Goal: Transaction & Acquisition: Book appointment/travel/reservation

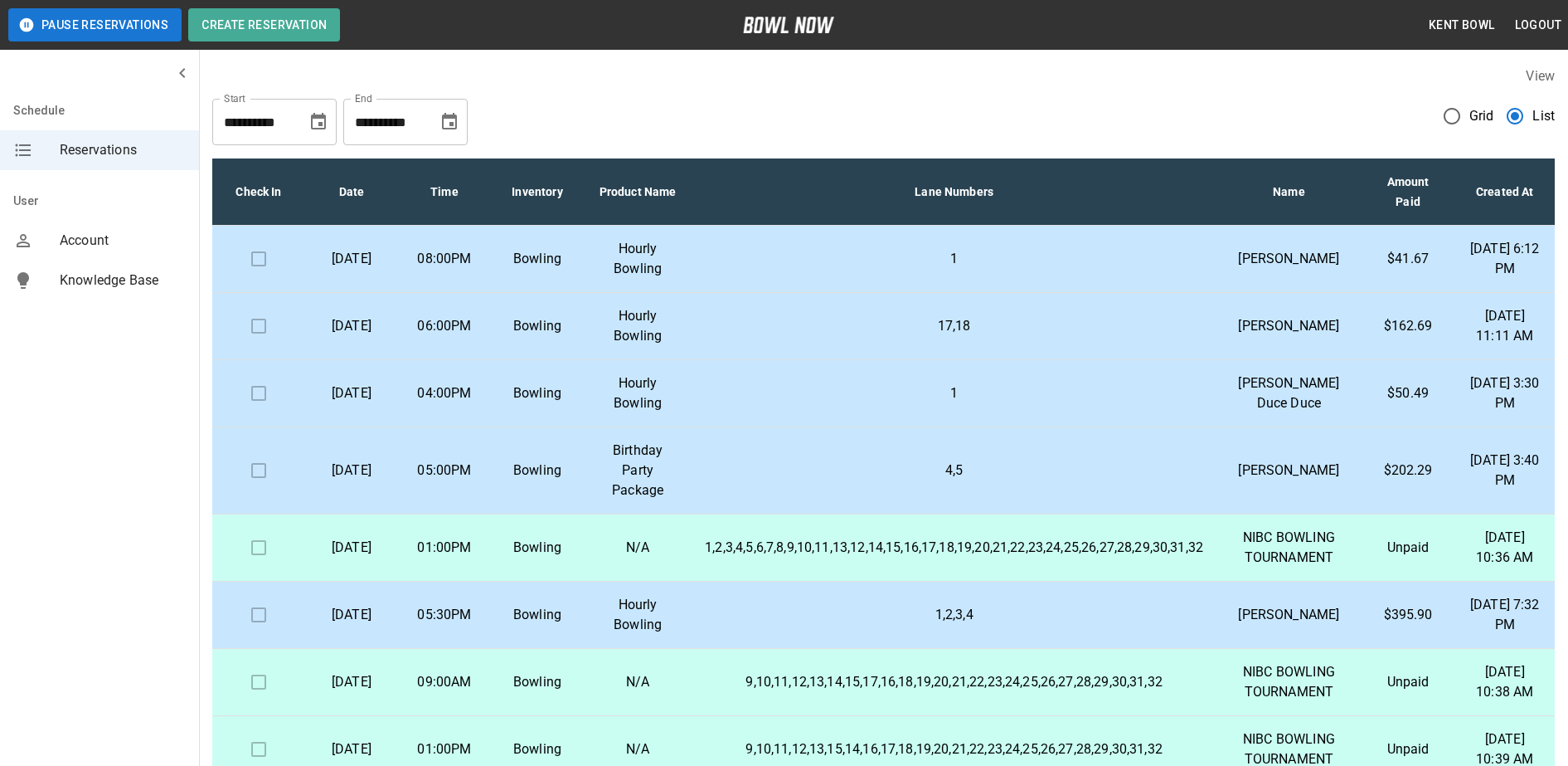
click at [846, 252] on td "1" at bounding box center [954, 260] width 525 height 68
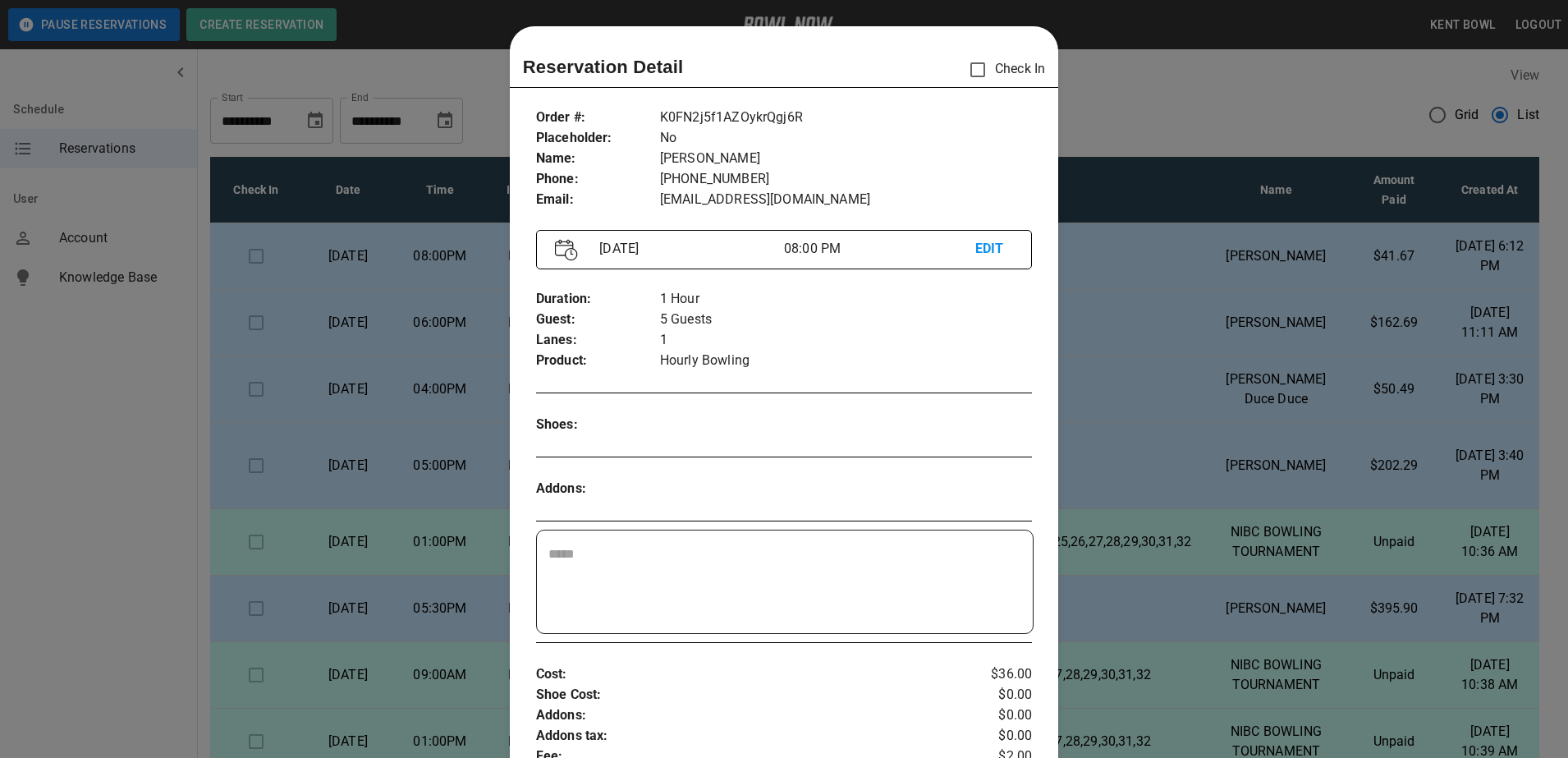
scroll to position [27, 0]
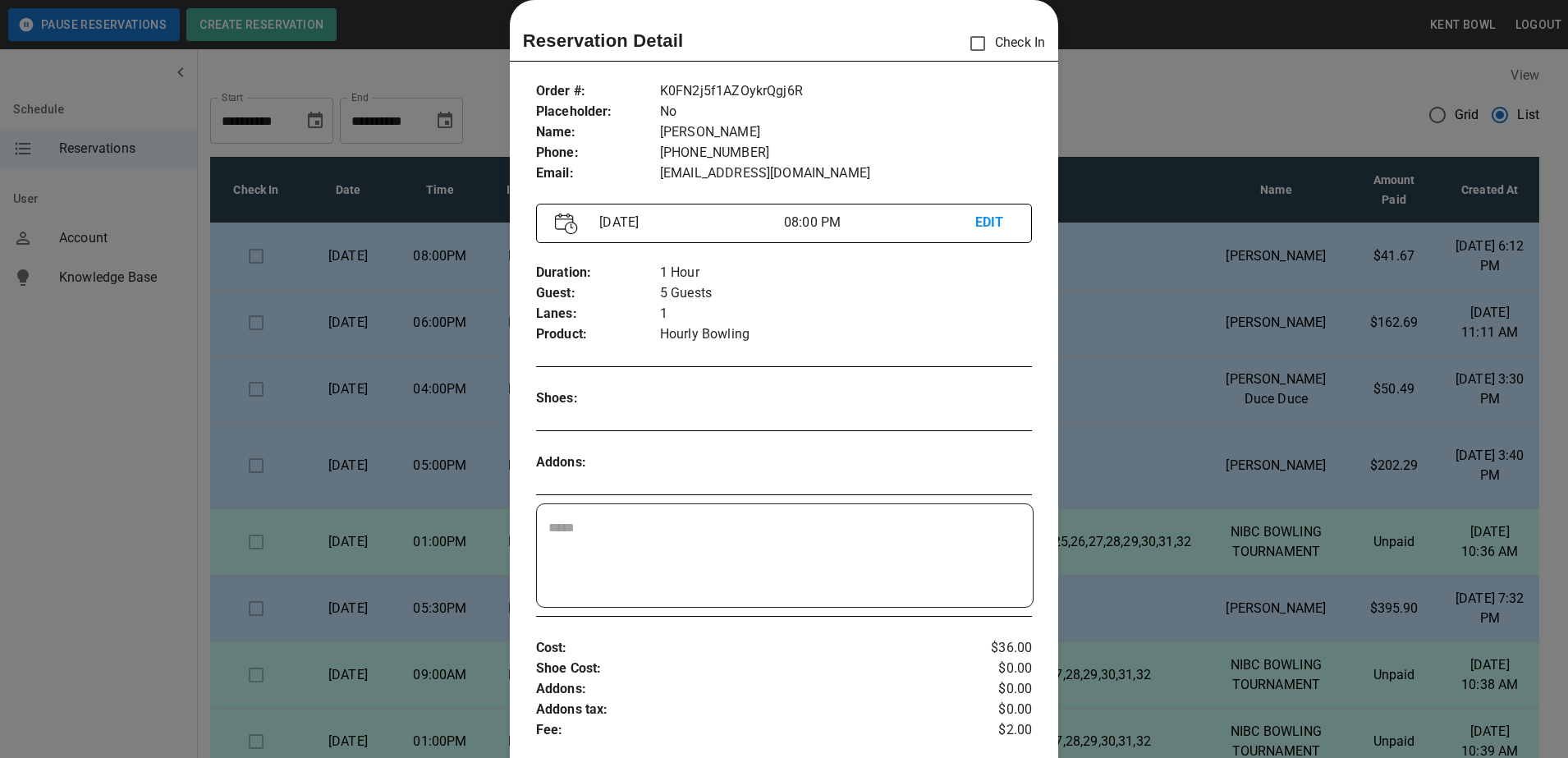
click at [104, 407] on div at bounding box center [784, 379] width 1568 height 758
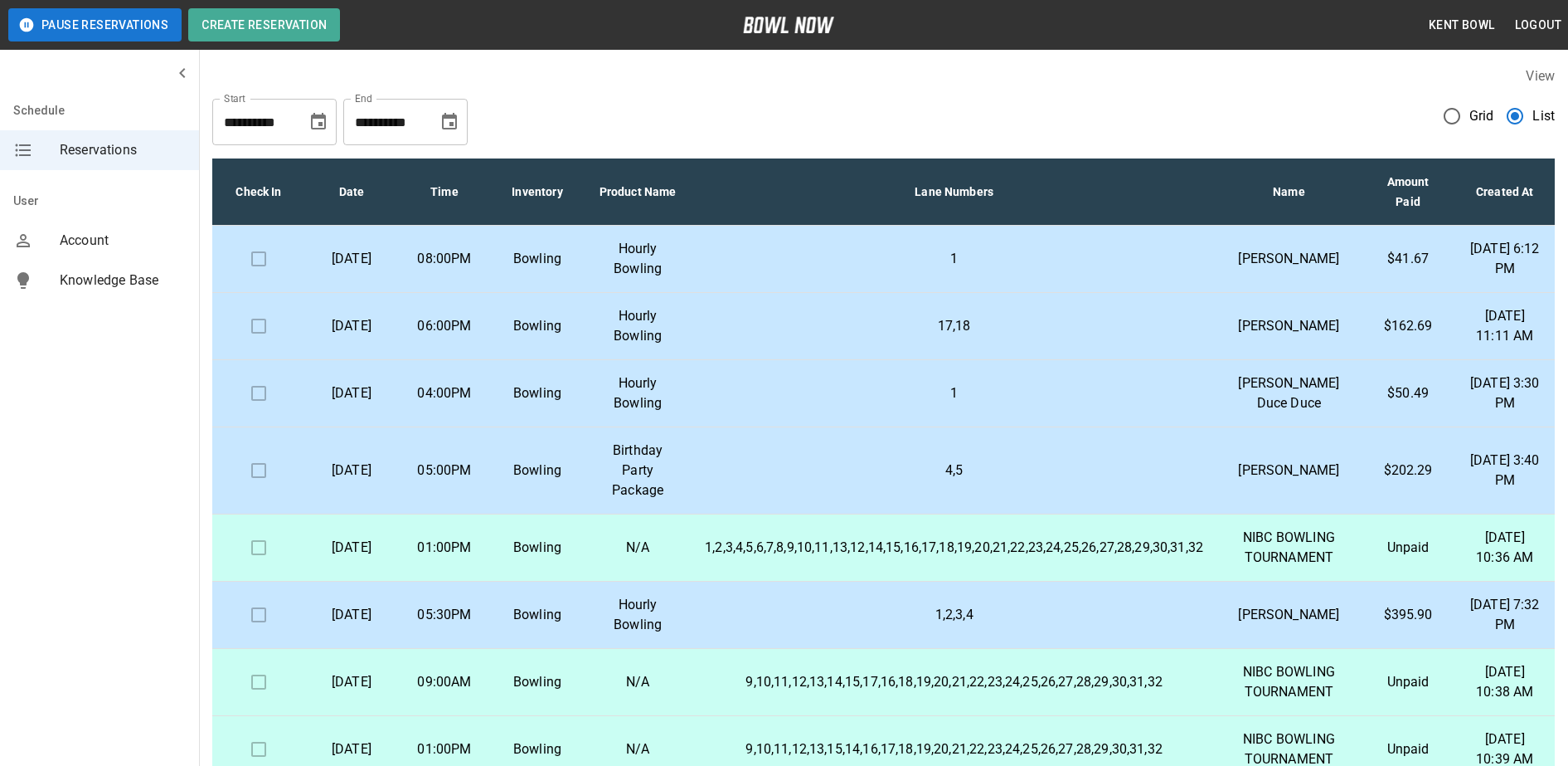
click at [263, 273] on td at bounding box center [258, 260] width 93 height 68
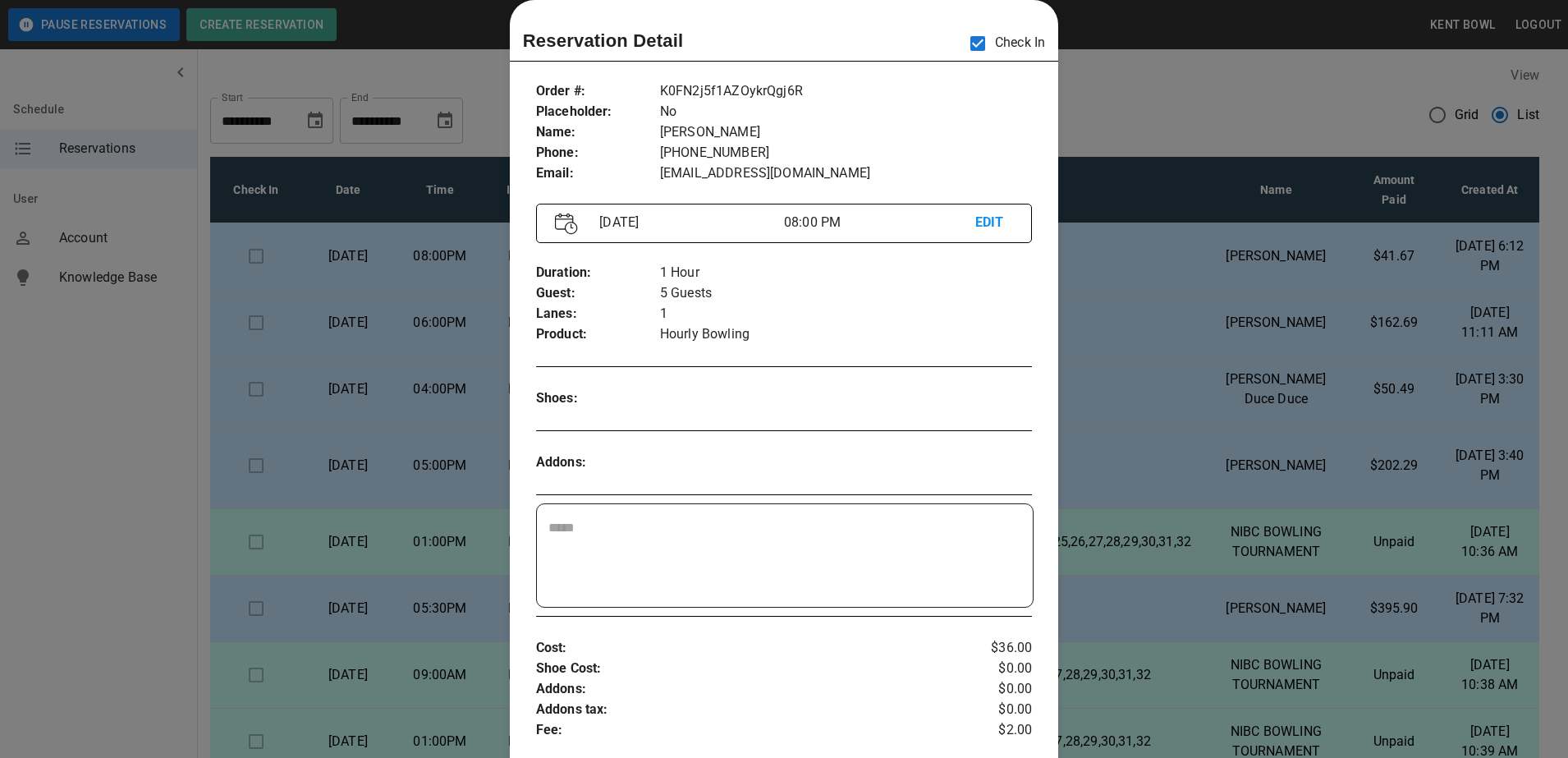
click at [85, 431] on div at bounding box center [784, 379] width 1568 height 758
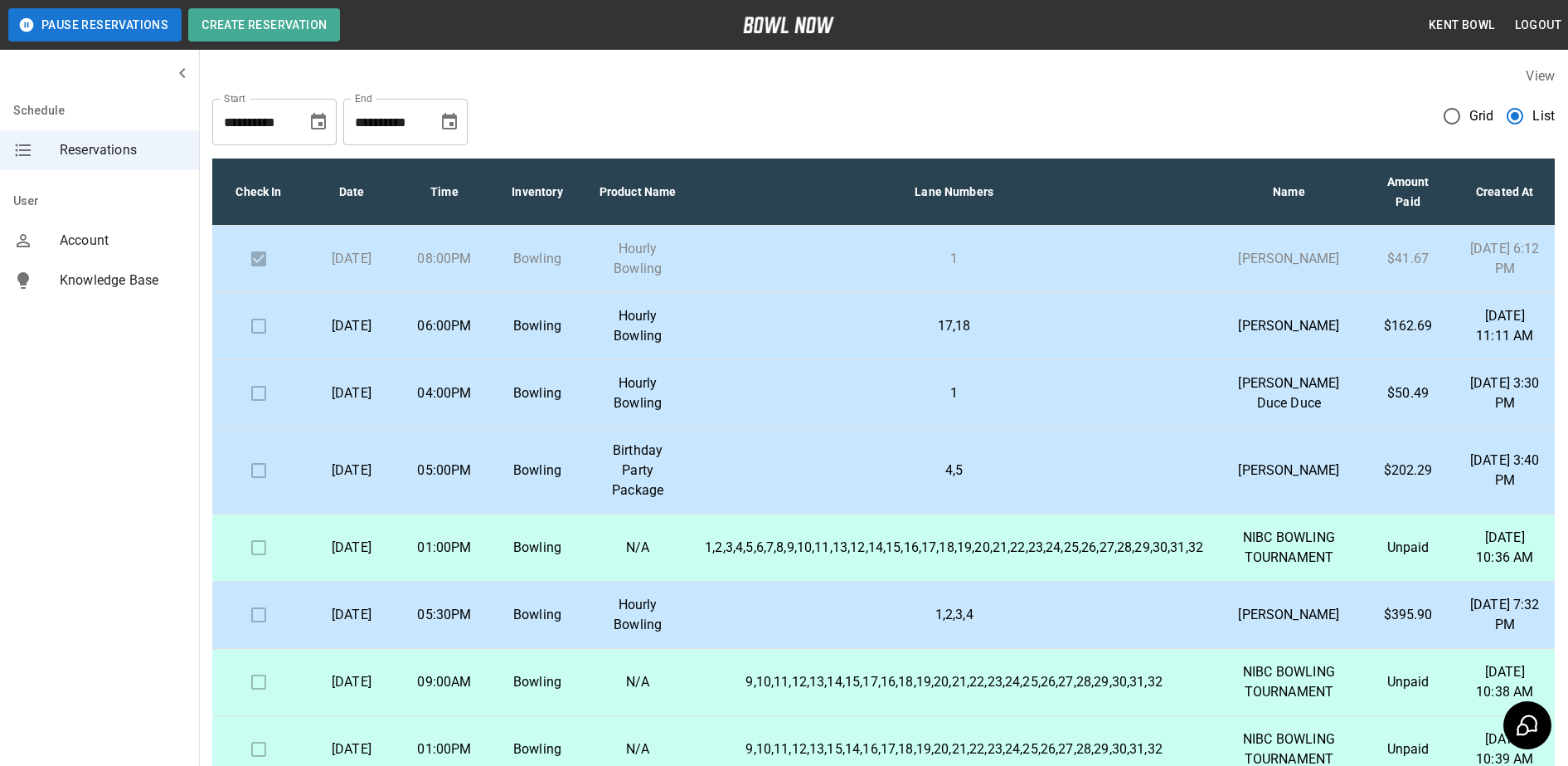
click at [583, 353] on td "Bowling" at bounding box center [537, 327] width 93 height 68
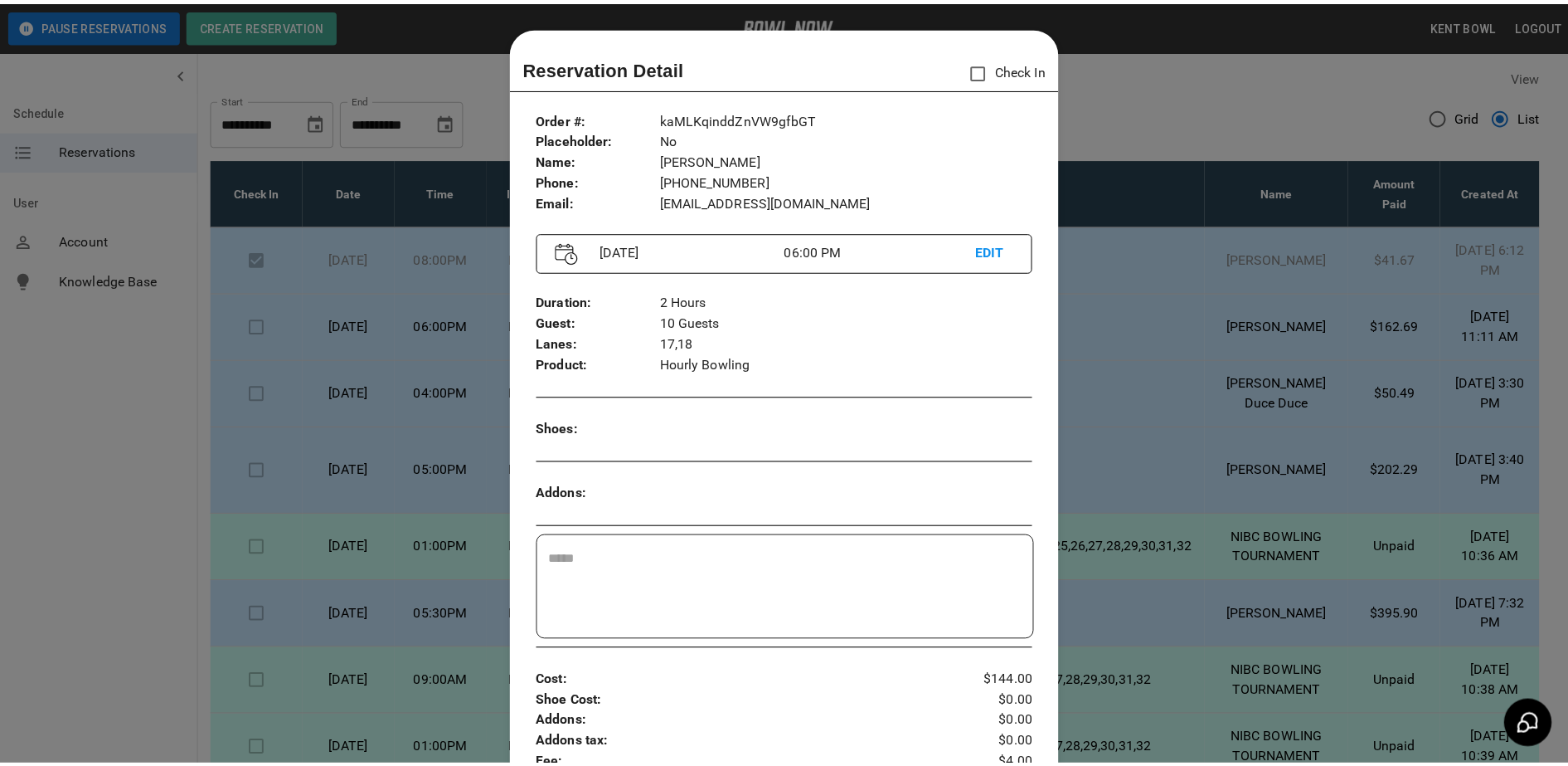
scroll to position [27, 0]
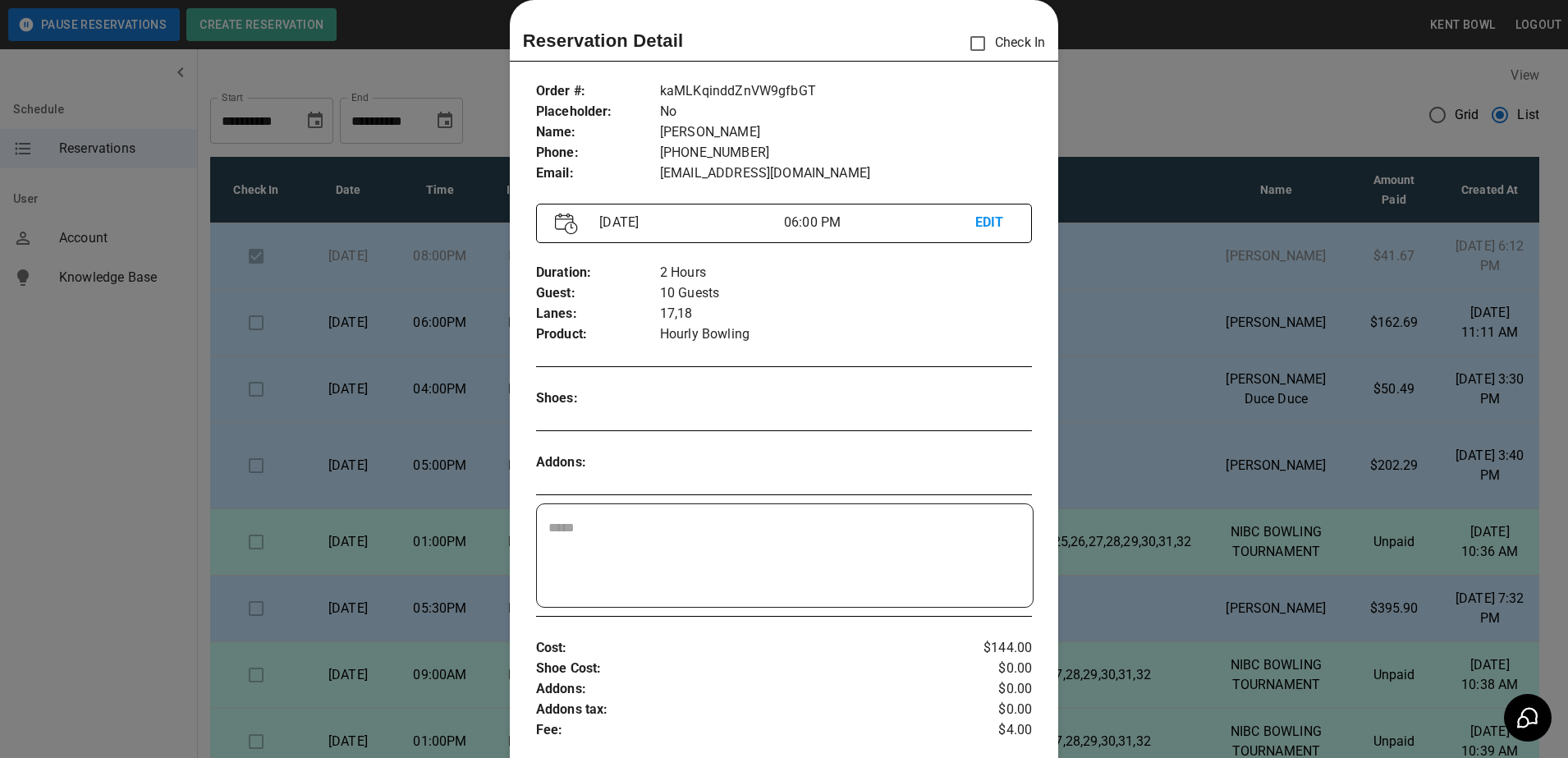
click at [74, 388] on div at bounding box center [784, 379] width 1568 height 758
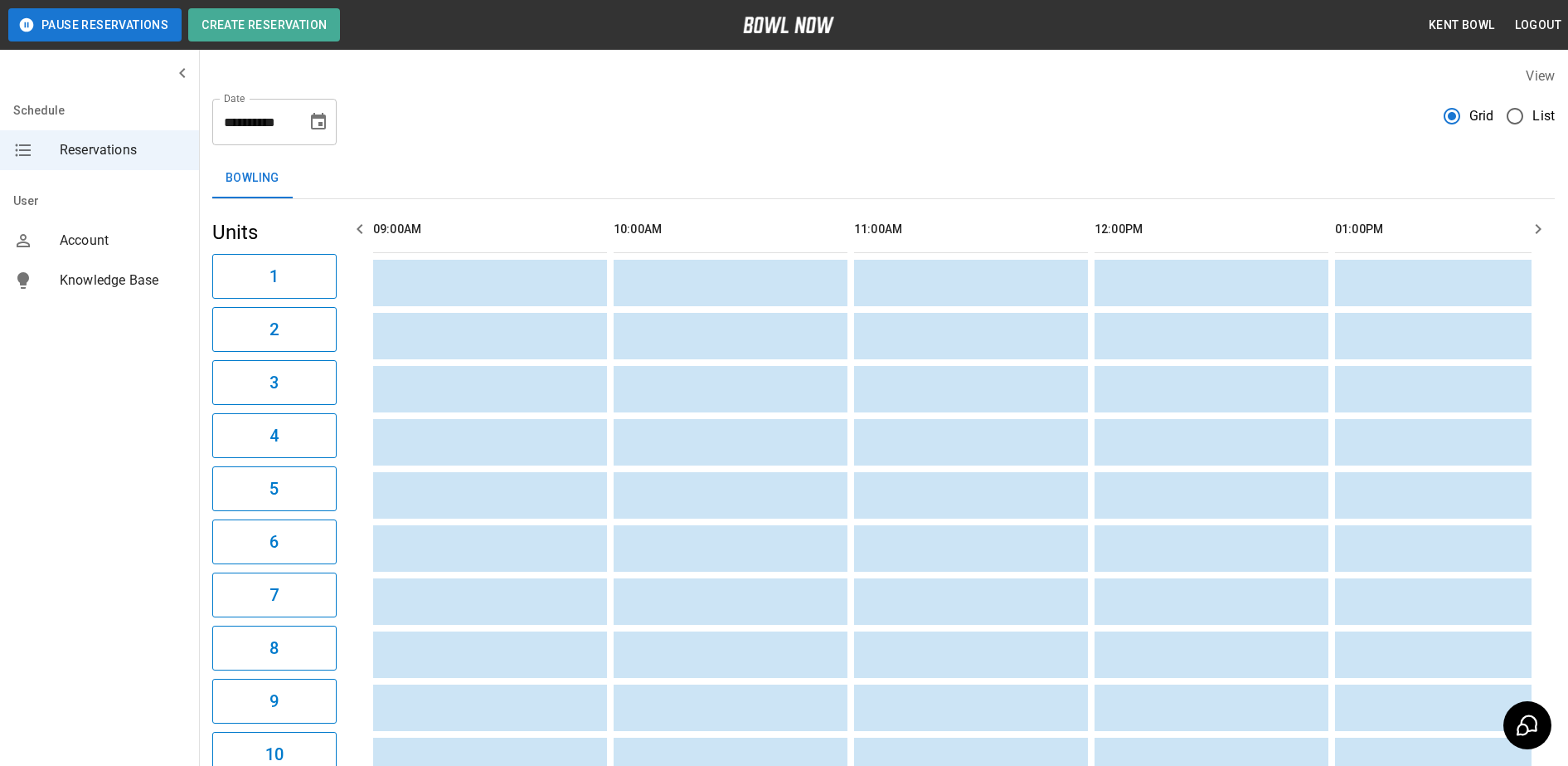
scroll to position [0, 2474]
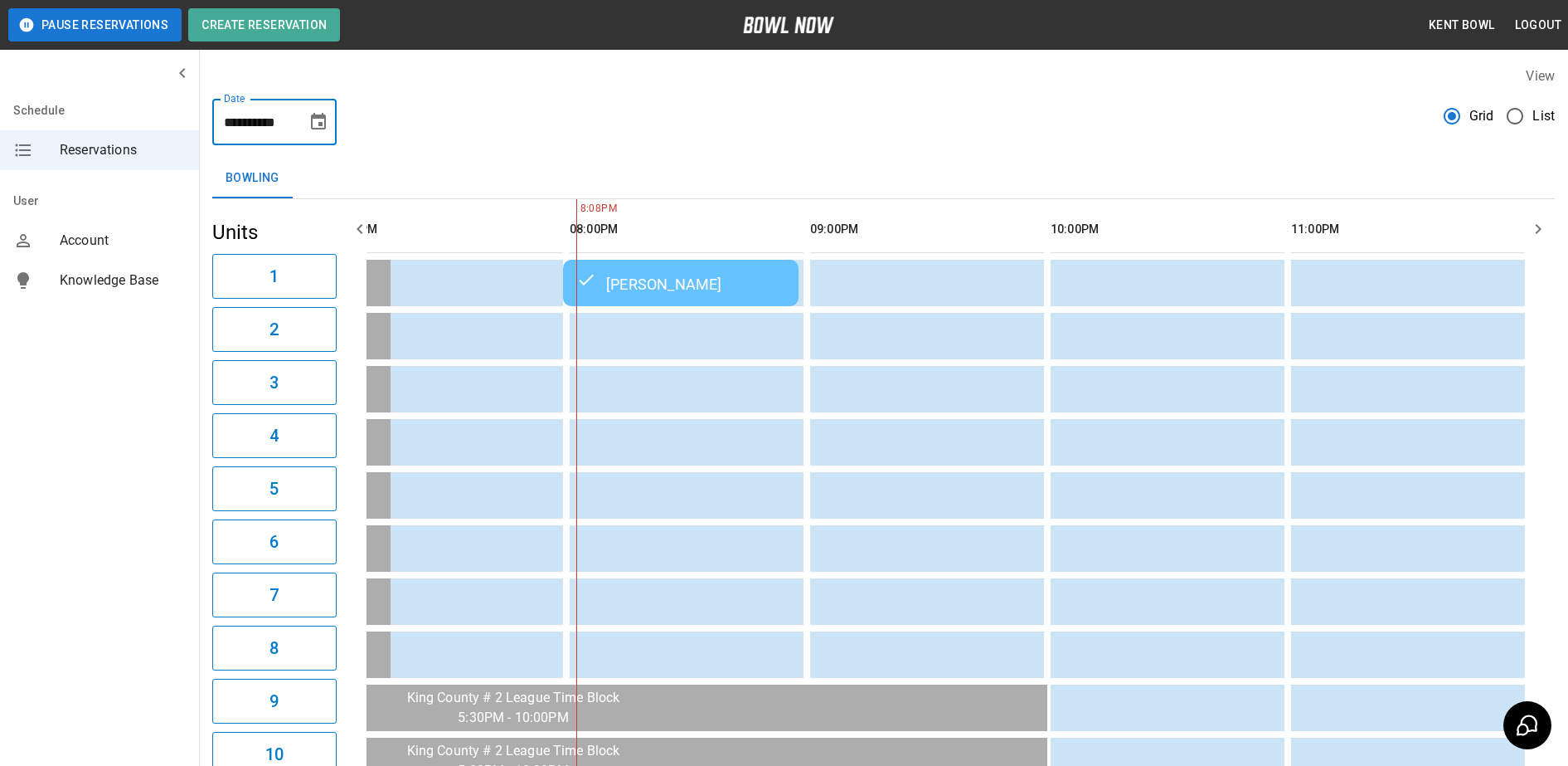
click at [286, 132] on input "**********" at bounding box center [254, 122] width 83 height 46
click at [314, 124] on icon "Choose date, selected date is Oct 6, 2025" at bounding box center [318, 122] width 20 height 20
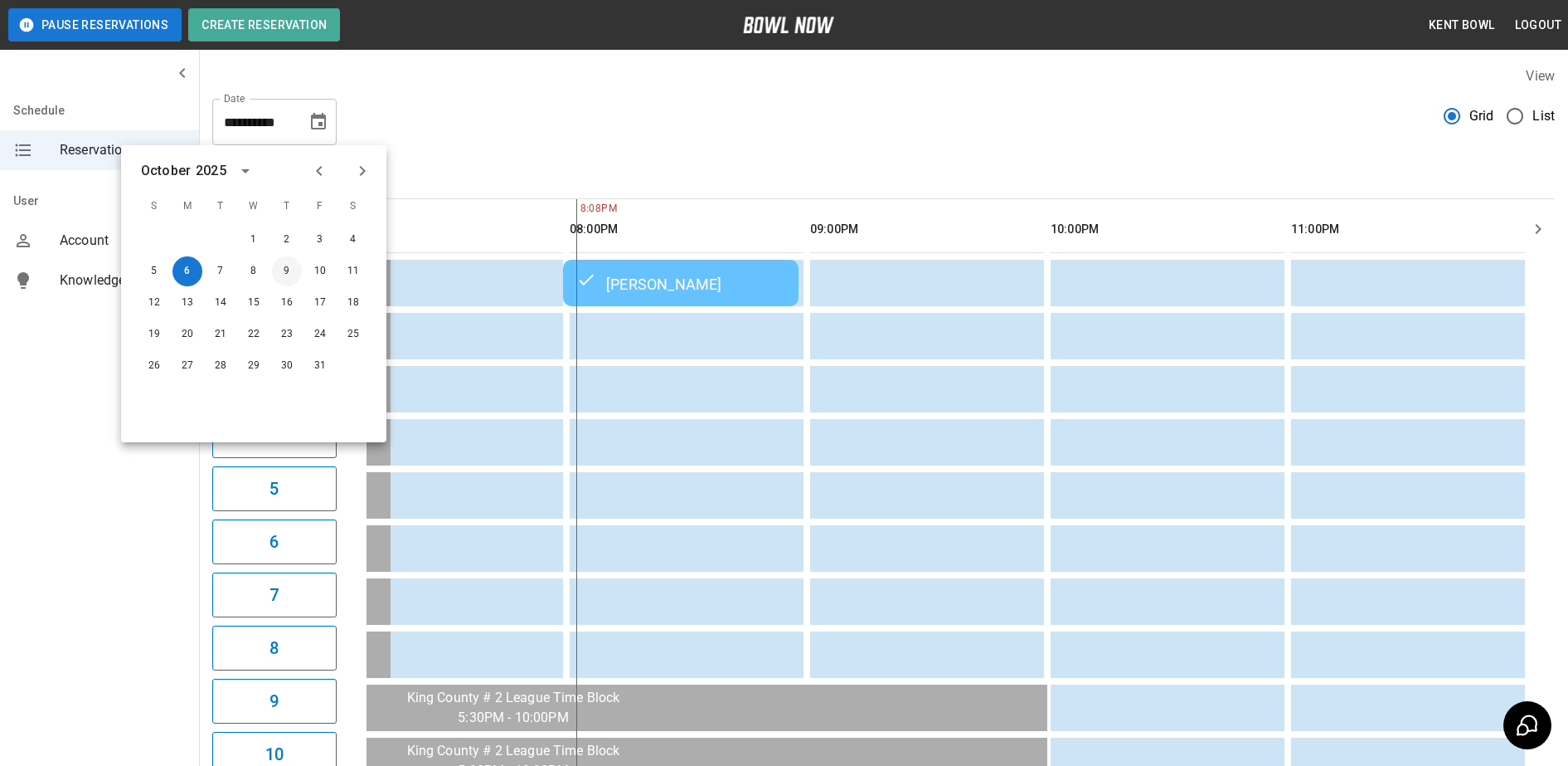
click at [289, 266] on button "9" at bounding box center [286, 271] width 30 height 30
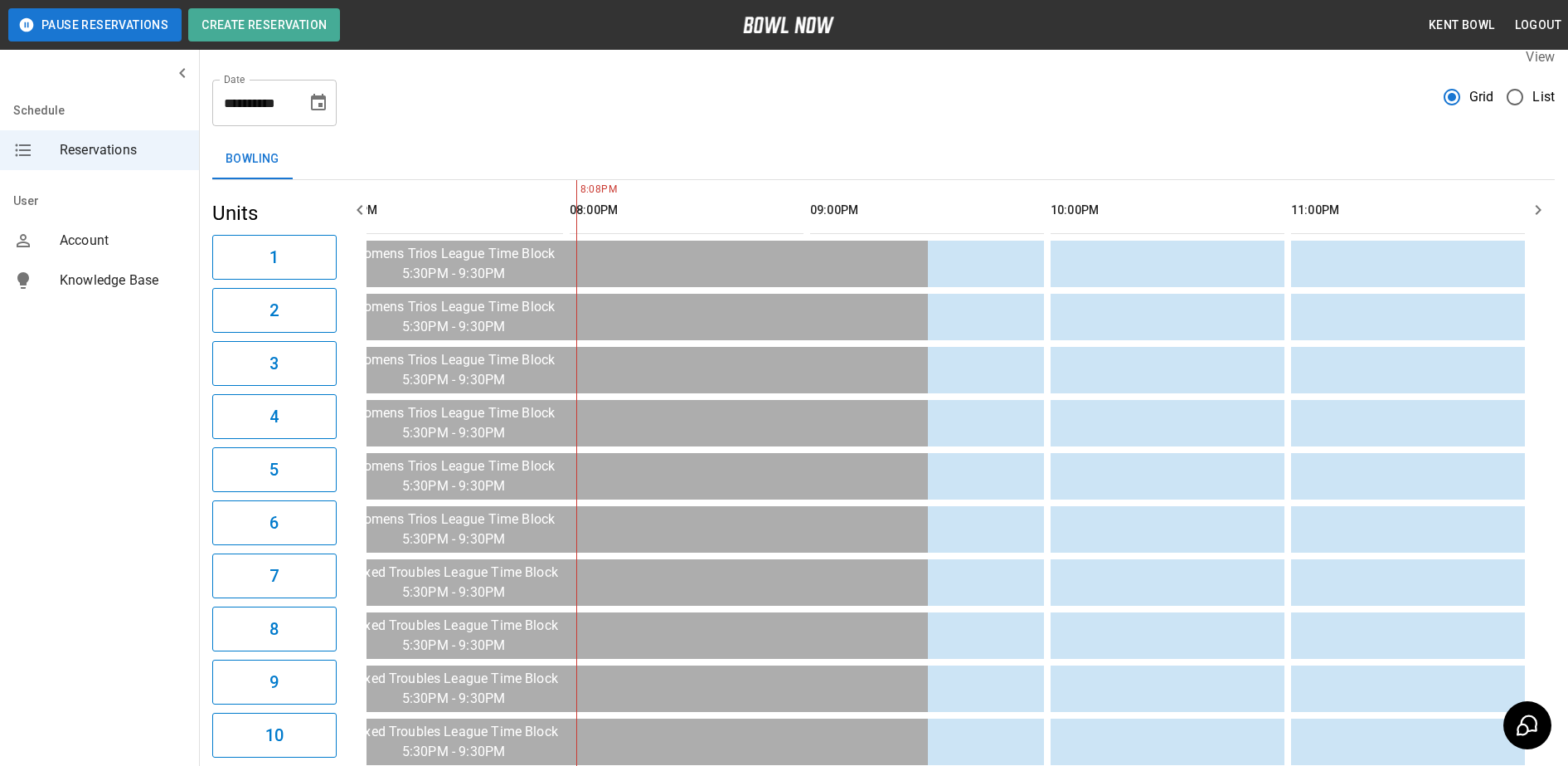
scroll to position [0, 0]
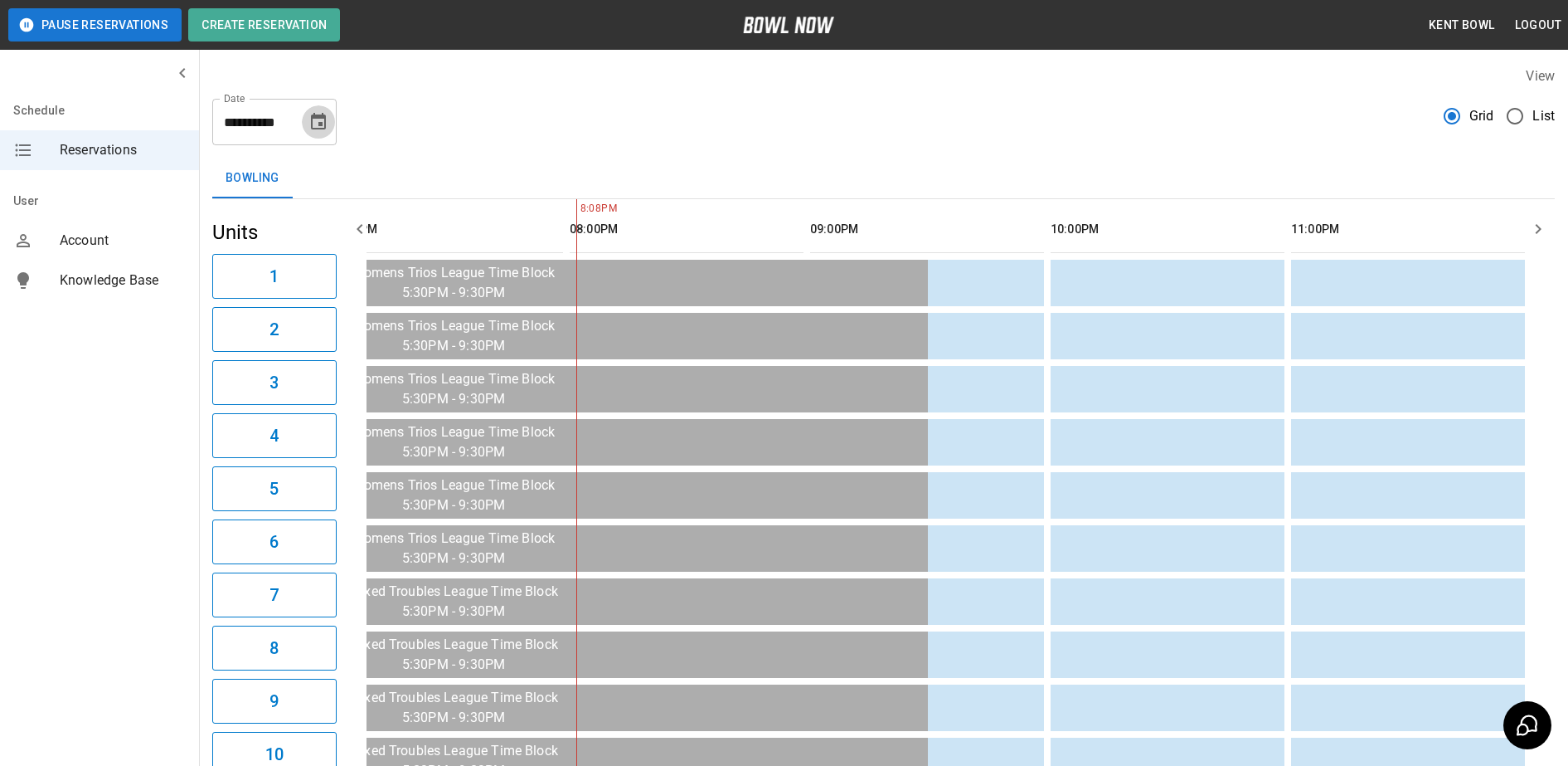
click at [308, 123] on button "Choose date, selected date is Oct 9, 2025" at bounding box center [318, 122] width 33 height 33
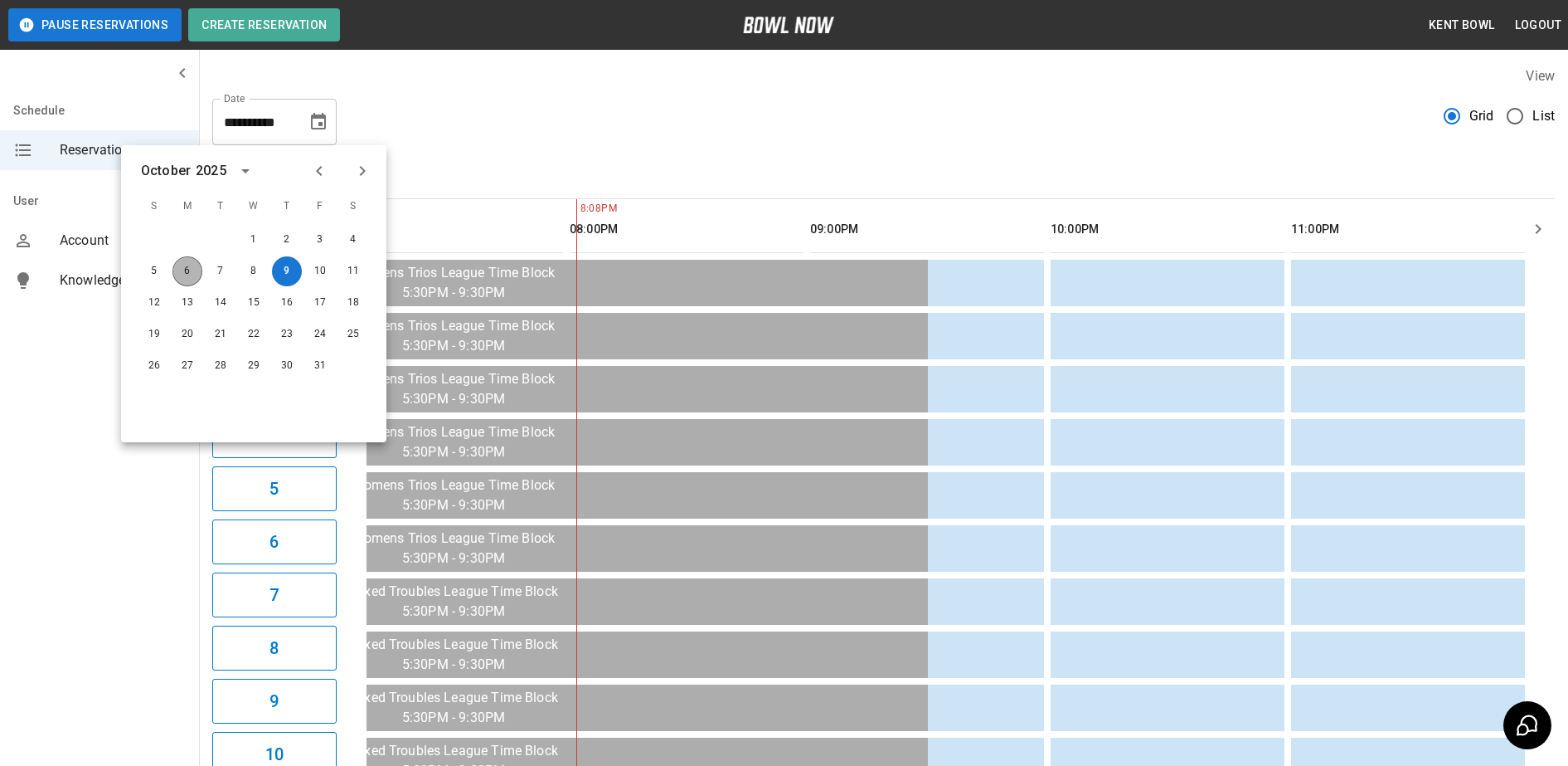
click at [183, 267] on button "6" at bounding box center [187, 271] width 30 height 30
type input "**********"
